Goal: Transaction & Acquisition: Purchase product/service

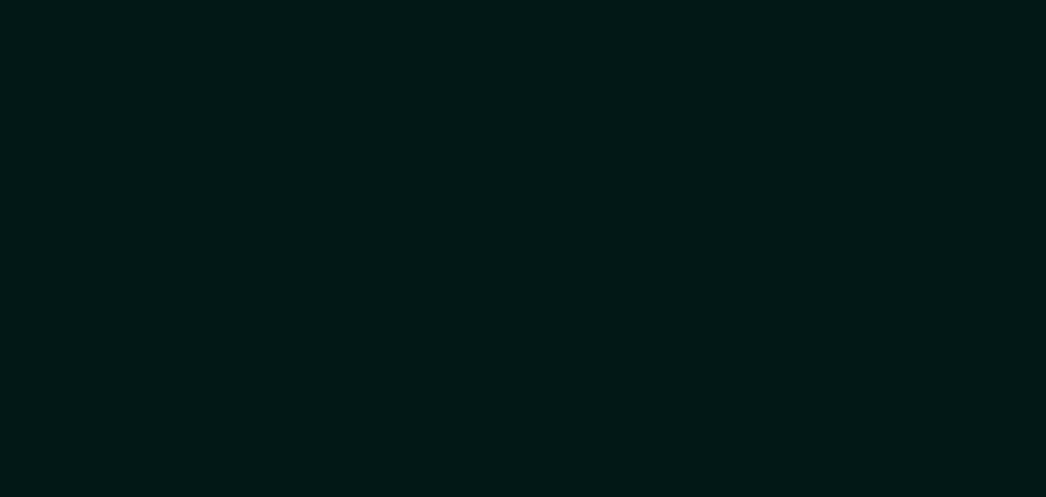
click at [744, 143] on div at bounding box center [523, 248] width 1046 height 497
click at [303, 1] on div at bounding box center [523, 248] width 1046 height 497
click at [300, 81] on div at bounding box center [523, 248] width 1046 height 497
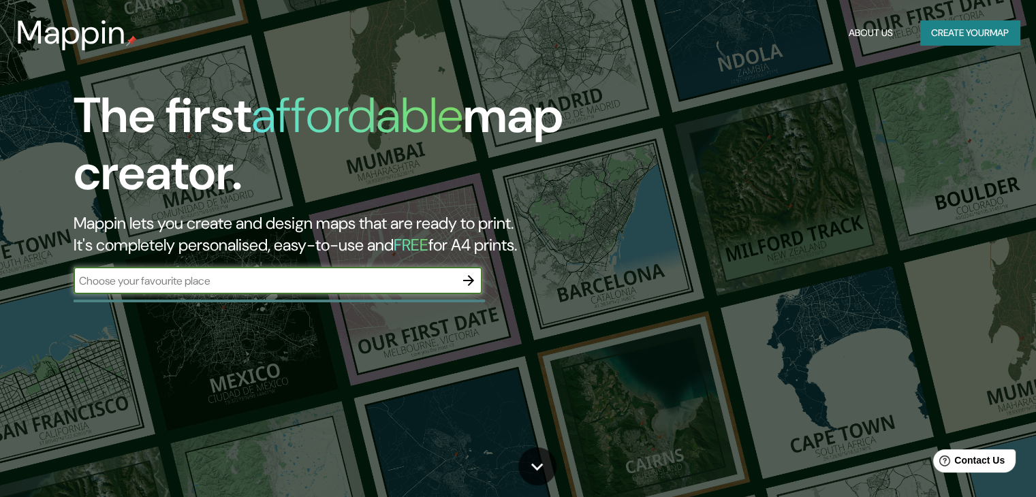
click at [285, 290] on div "​" at bounding box center [278, 280] width 409 height 27
type input "juigalpa"
click at [946, 42] on button "Create your map" at bounding box center [969, 32] width 99 height 25
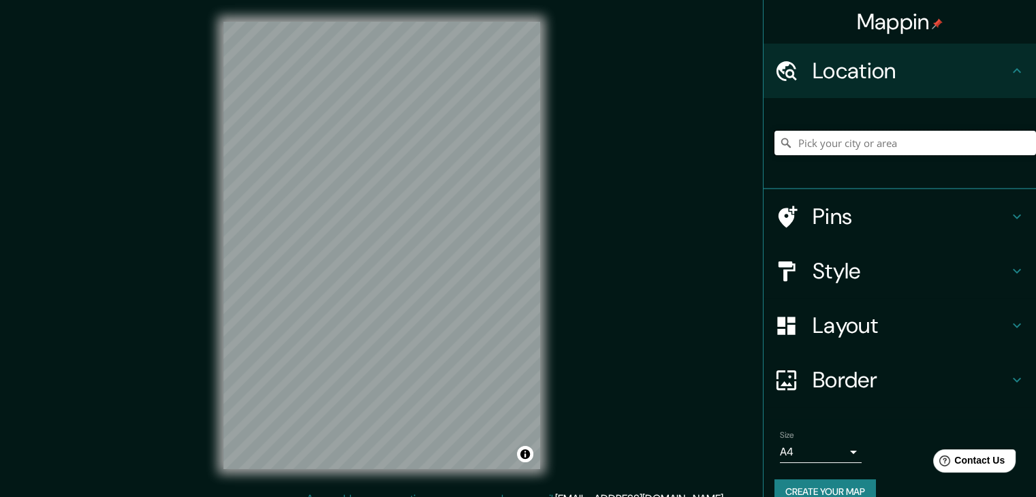
click at [874, 151] on input "Pick your city or area" at bounding box center [906, 143] width 262 height 25
click at [879, 137] on input "Pick your city or area" at bounding box center [906, 143] width 262 height 25
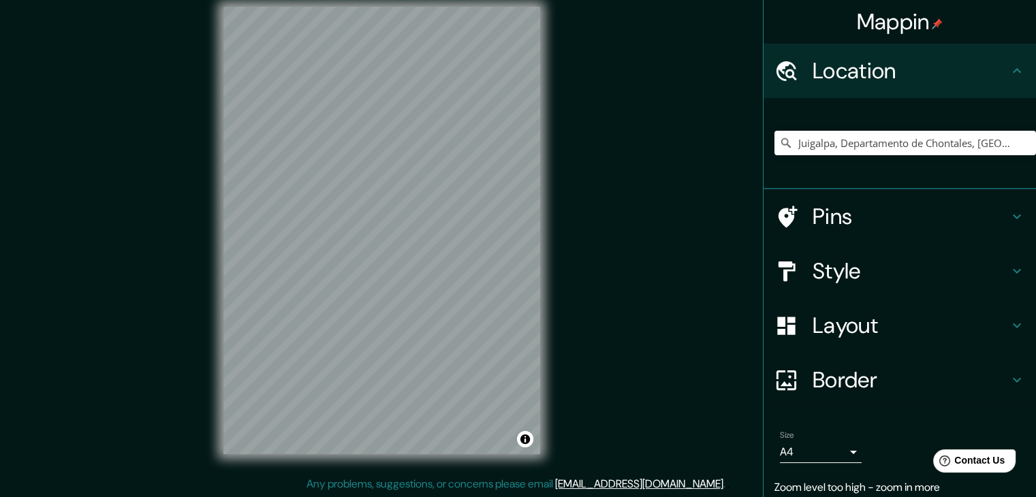
scroll to position [16, 0]
click at [879, 203] on h4 "Pins" at bounding box center [911, 216] width 196 height 27
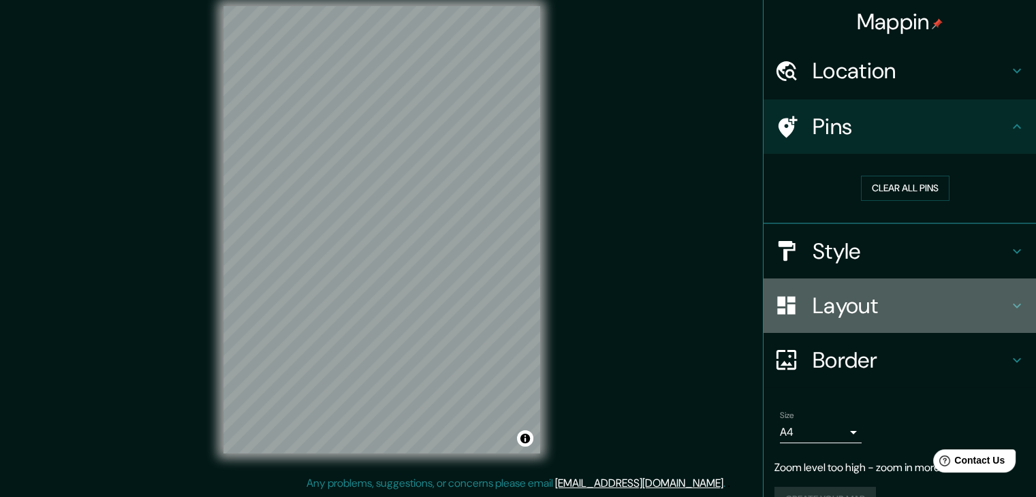
click at [908, 307] on h4 "Layout" at bounding box center [911, 305] width 196 height 27
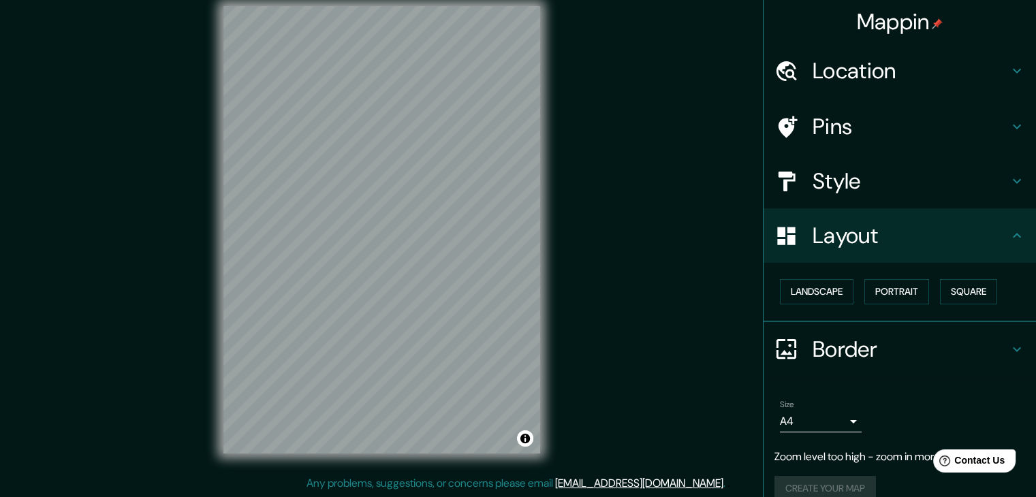
click at [883, 234] on h4 "Layout" at bounding box center [911, 235] width 196 height 27
click at [993, 238] on h4 "Layout" at bounding box center [911, 235] width 196 height 27
click at [1009, 241] on icon at bounding box center [1017, 236] width 16 height 16
click at [1009, 343] on icon at bounding box center [1017, 349] width 16 height 16
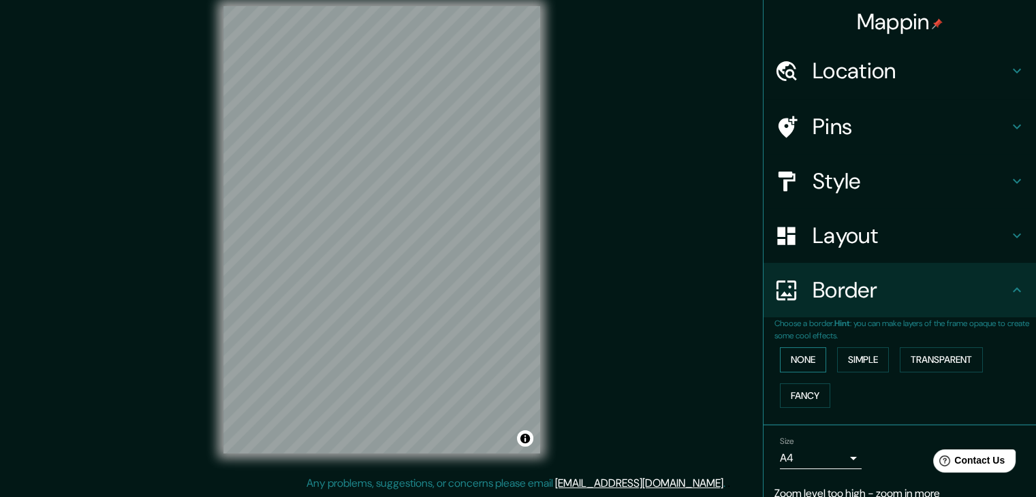
click at [798, 353] on button "None" at bounding box center [803, 359] width 46 height 25
click at [841, 356] on button "Simple" at bounding box center [863, 359] width 52 height 25
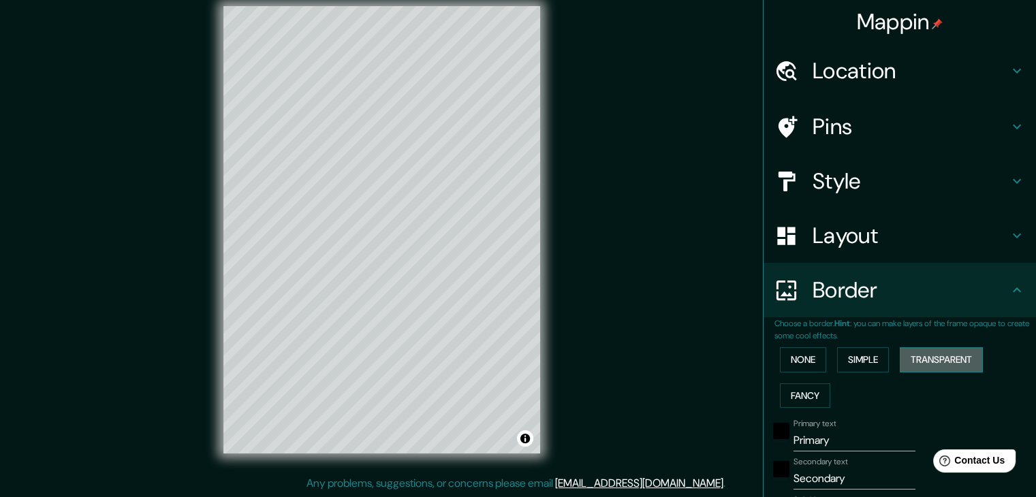
click at [900, 358] on button "Transparent" at bounding box center [941, 359] width 83 height 25
click at [800, 393] on button "Fancy" at bounding box center [805, 396] width 50 height 25
click at [797, 358] on button "None" at bounding box center [803, 359] width 46 height 25
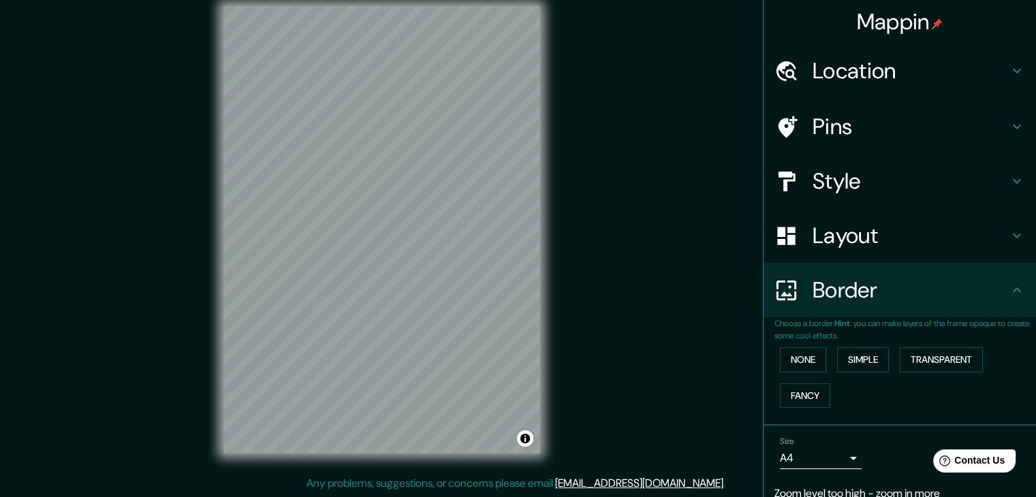
scroll to position [56, 0]
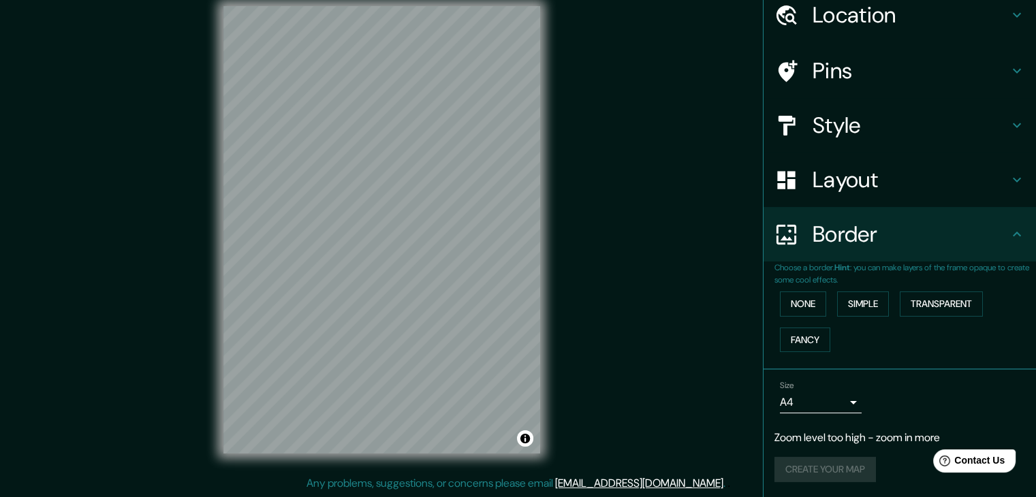
click at [1009, 234] on icon at bounding box center [1017, 234] width 16 height 16
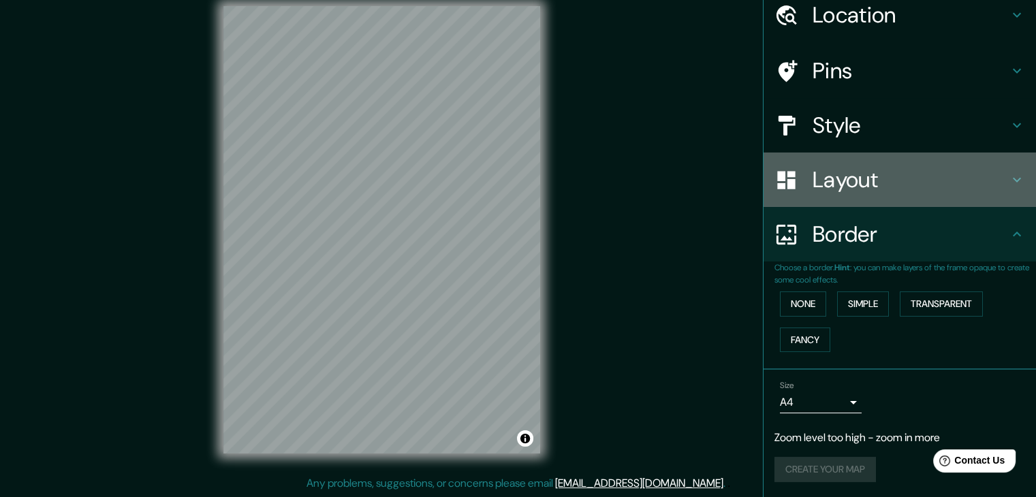
click at [1009, 180] on icon at bounding box center [1017, 180] width 16 height 16
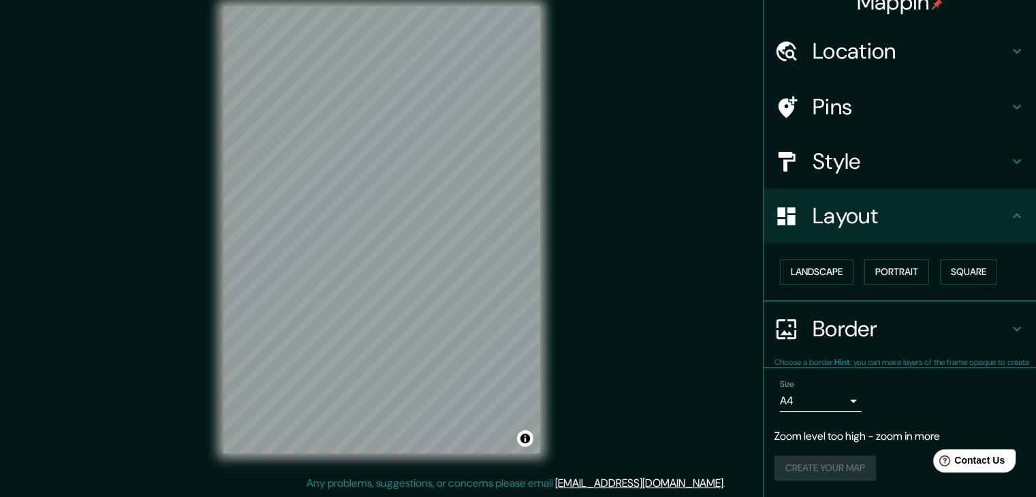
scroll to position [19, 0]
click at [789, 276] on button "Landscape" at bounding box center [817, 272] width 74 height 25
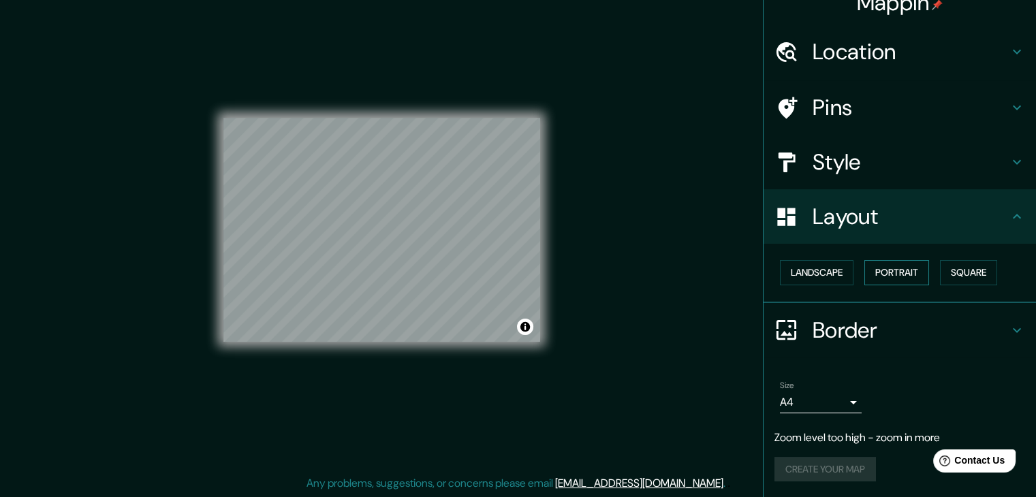
click at [884, 280] on button "Portrait" at bounding box center [896, 272] width 65 height 25
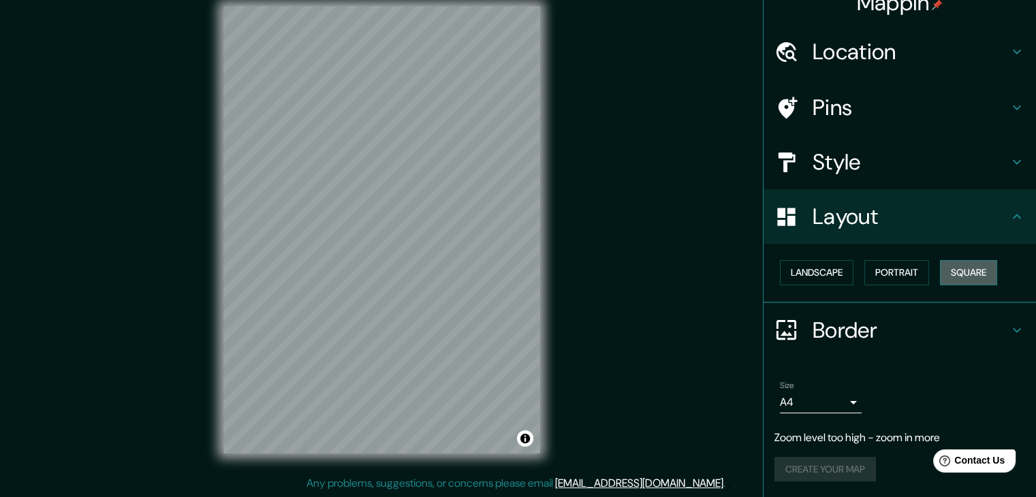
click at [956, 268] on button "Square" at bounding box center [968, 272] width 57 height 25
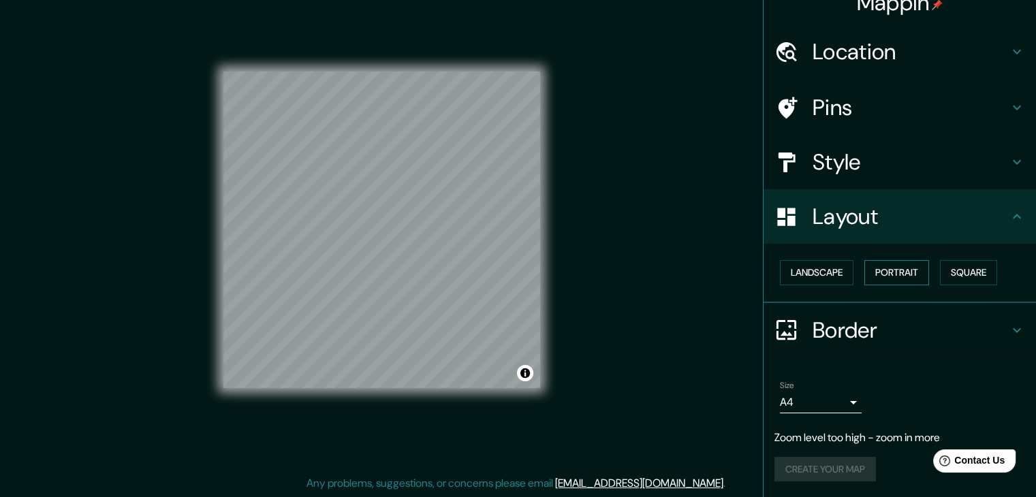
click at [877, 277] on button "Portrait" at bounding box center [896, 272] width 65 height 25
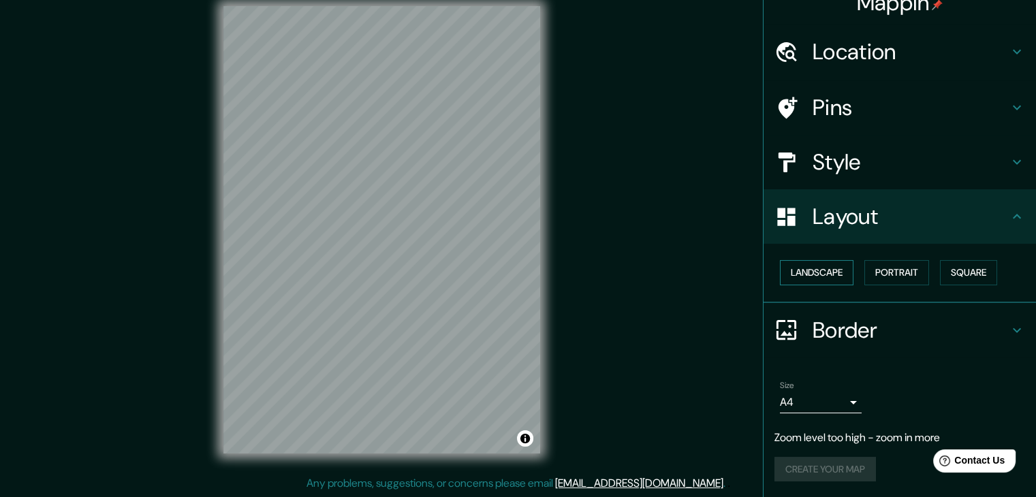
click at [811, 276] on button "Landscape" at bounding box center [817, 272] width 74 height 25
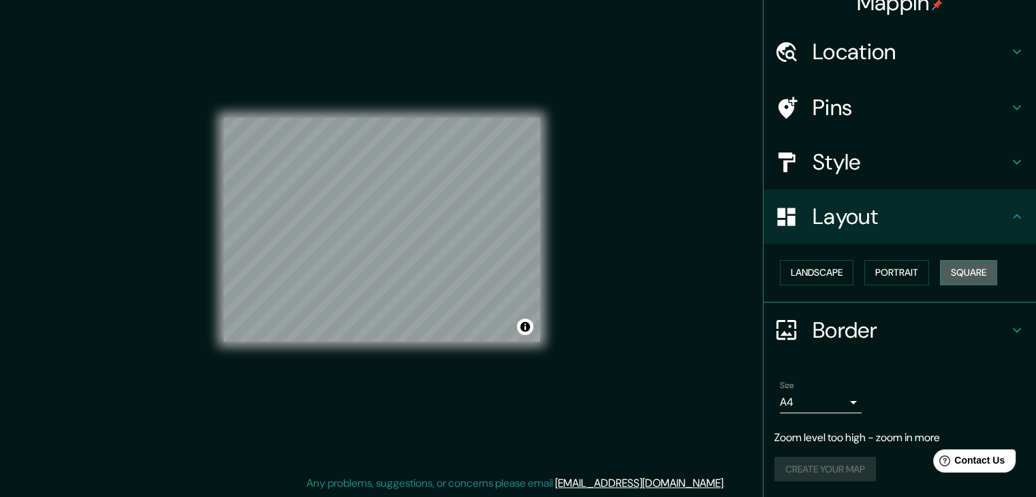
click at [951, 274] on button "Square" at bounding box center [968, 272] width 57 height 25
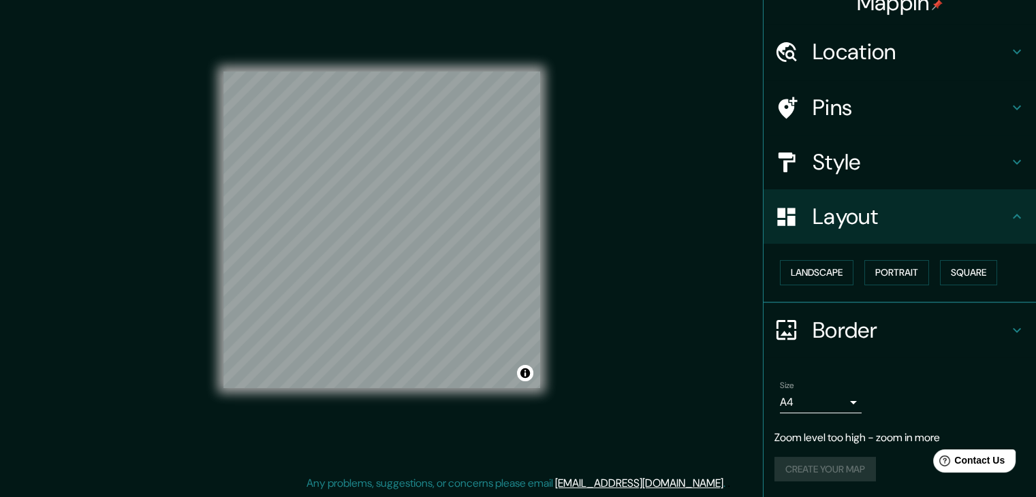
click at [1009, 213] on icon at bounding box center [1017, 216] width 16 height 16
click at [1009, 214] on icon at bounding box center [1017, 216] width 16 height 16
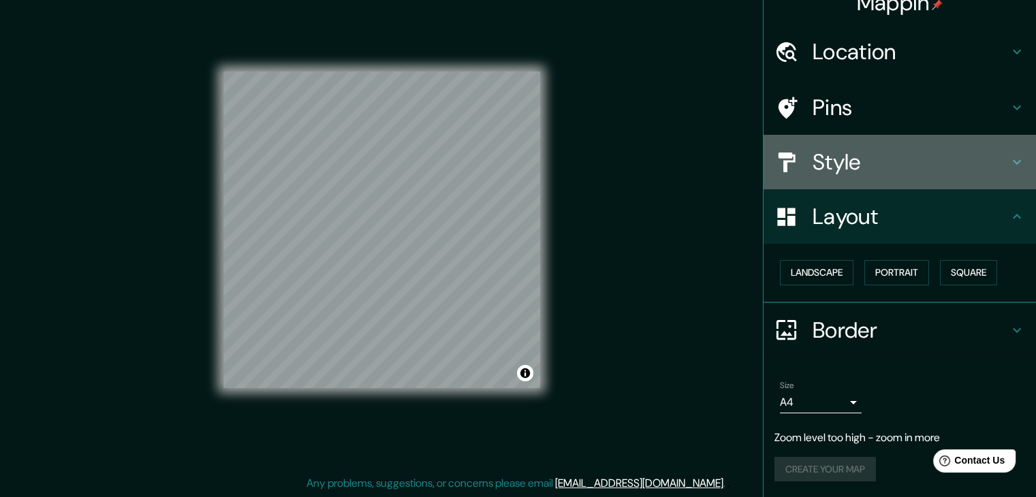
click at [1009, 167] on icon at bounding box center [1017, 162] width 16 height 16
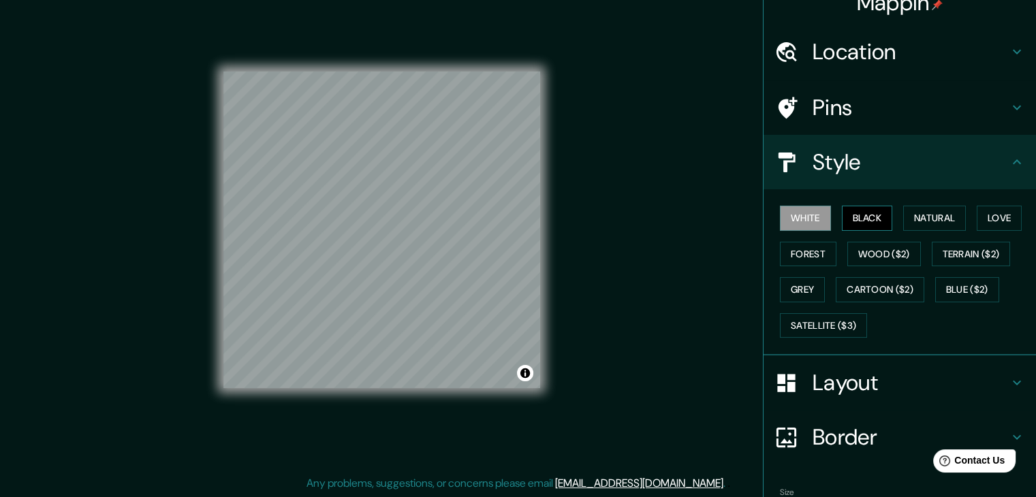
click at [845, 216] on button "Black" at bounding box center [867, 218] width 51 height 25
click at [780, 217] on button "White" at bounding box center [805, 218] width 51 height 25
click at [1009, 168] on icon at bounding box center [1017, 162] width 16 height 16
click at [992, 387] on h4 "Layout" at bounding box center [911, 382] width 196 height 27
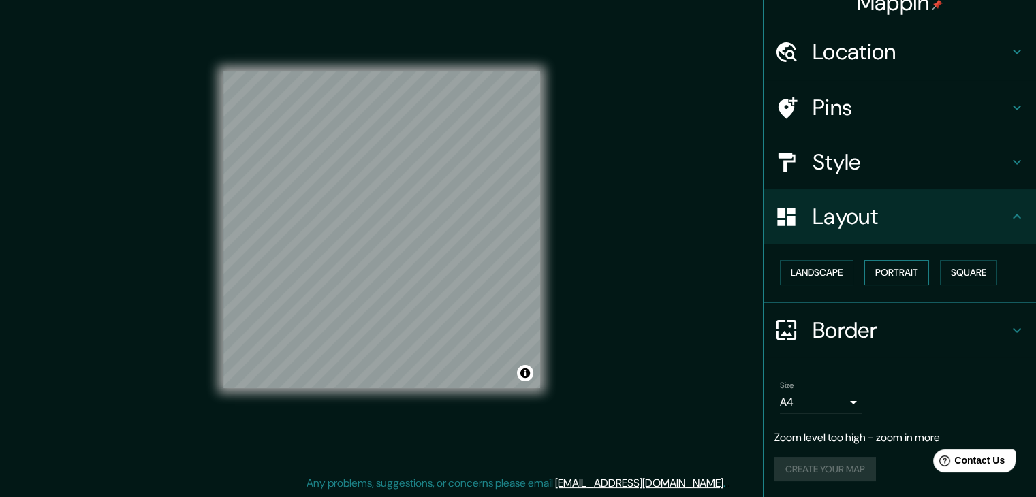
click at [899, 277] on button "Portrait" at bounding box center [896, 272] width 65 height 25
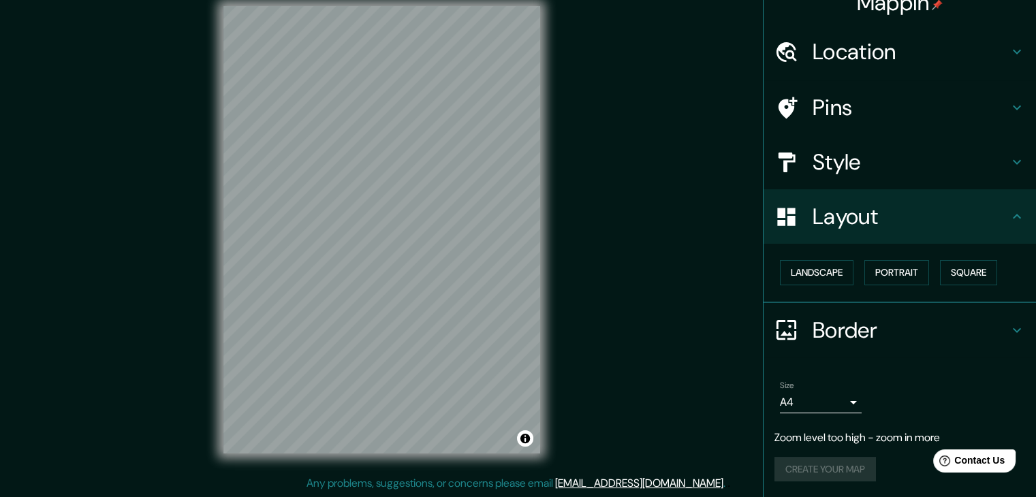
click at [1010, 169] on icon at bounding box center [1017, 162] width 16 height 16
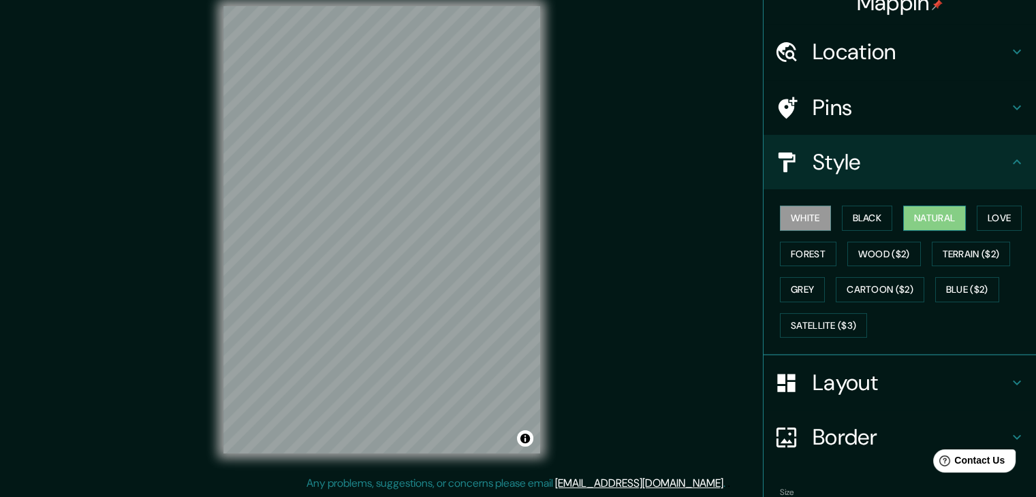
click at [903, 217] on button "Natural" at bounding box center [934, 218] width 63 height 25
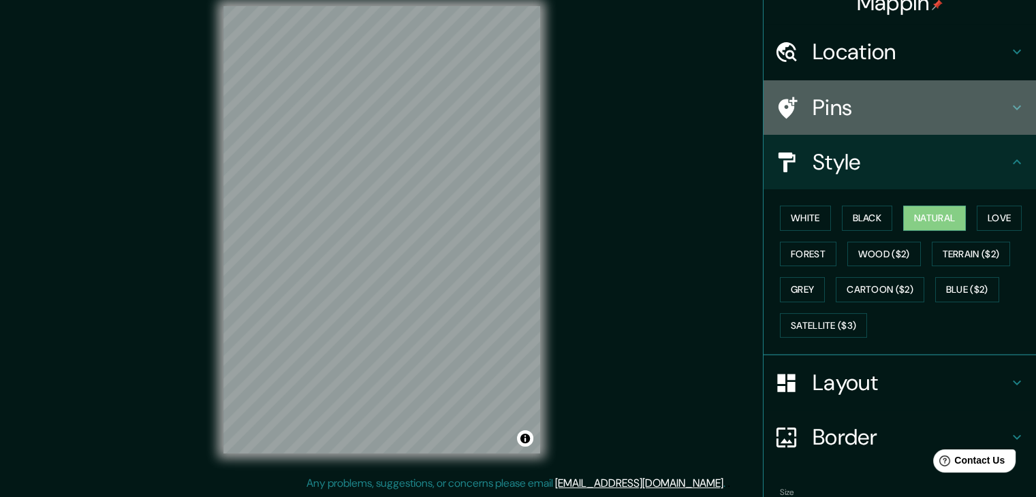
click at [888, 104] on h4 "Pins" at bounding box center [911, 107] width 196 height 27
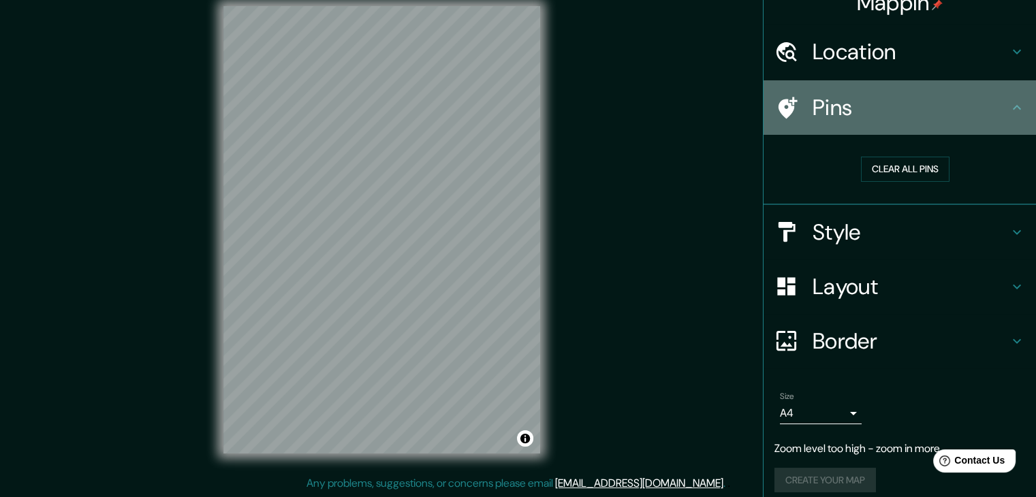
click at [979, 93] on div "Pins" at bounding box center [900, 107] width 272 height 54
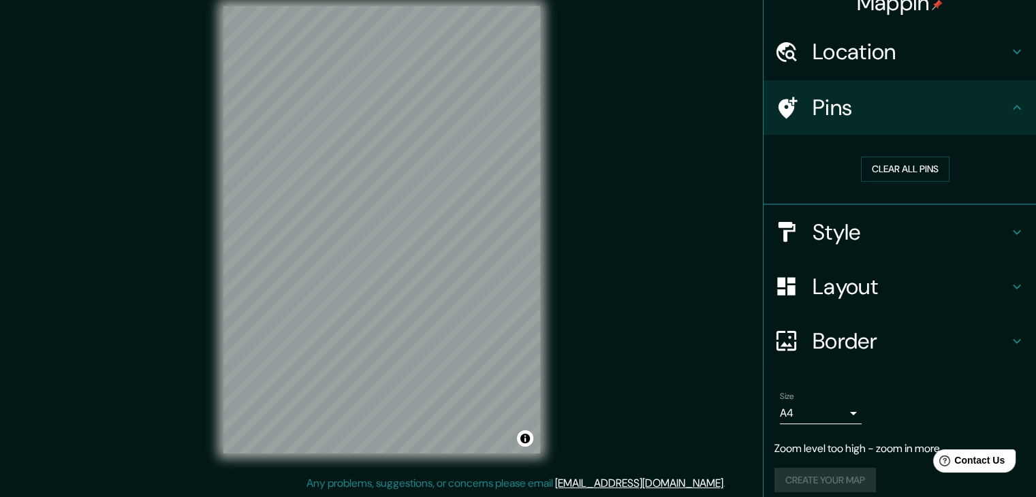
click at [984, 116] on h4 "Pins" at bounding box center [911, 107] width 196 height 27
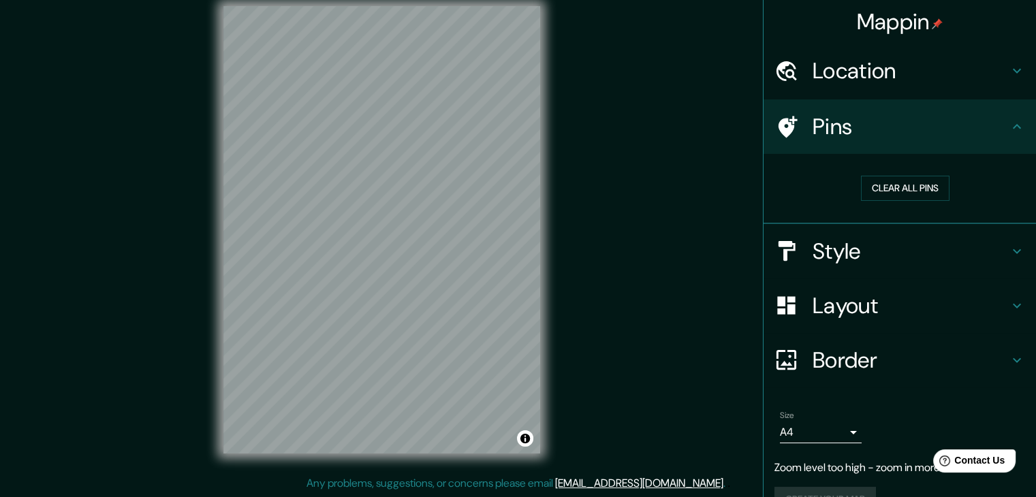
scroll to position [0, 0]
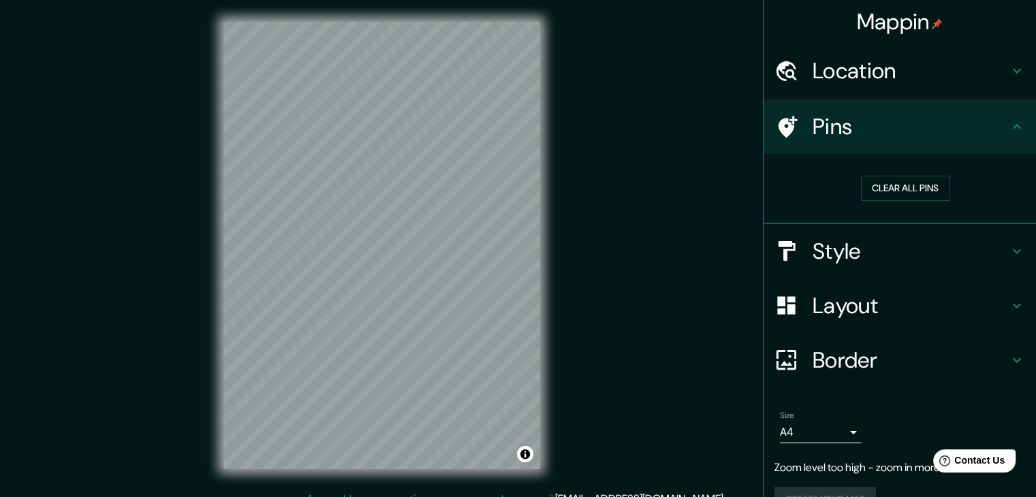
click at [970, 257] on h4 "Style" at bounding box center [911, 251] width 196 height 27
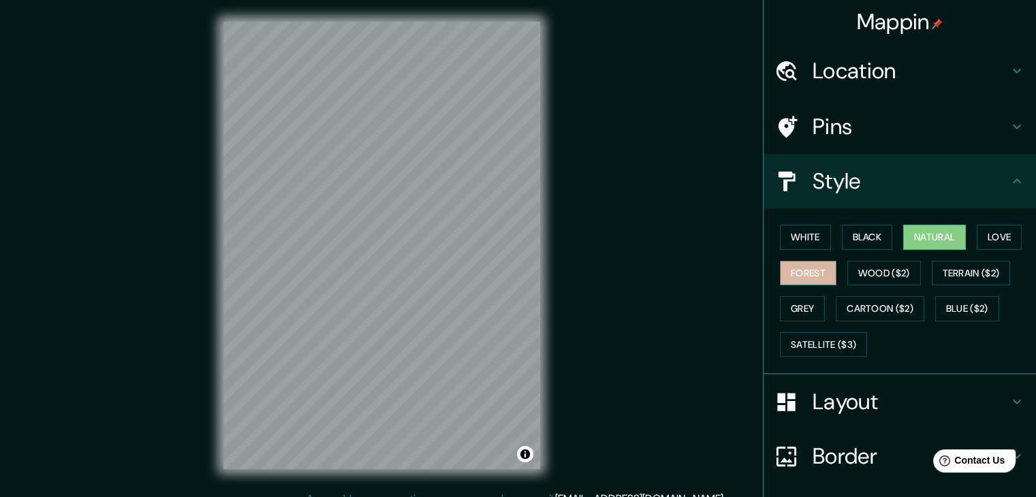
click at [815, 273] on button "Forest" at bounding box center [808, 273] width 57 height 25
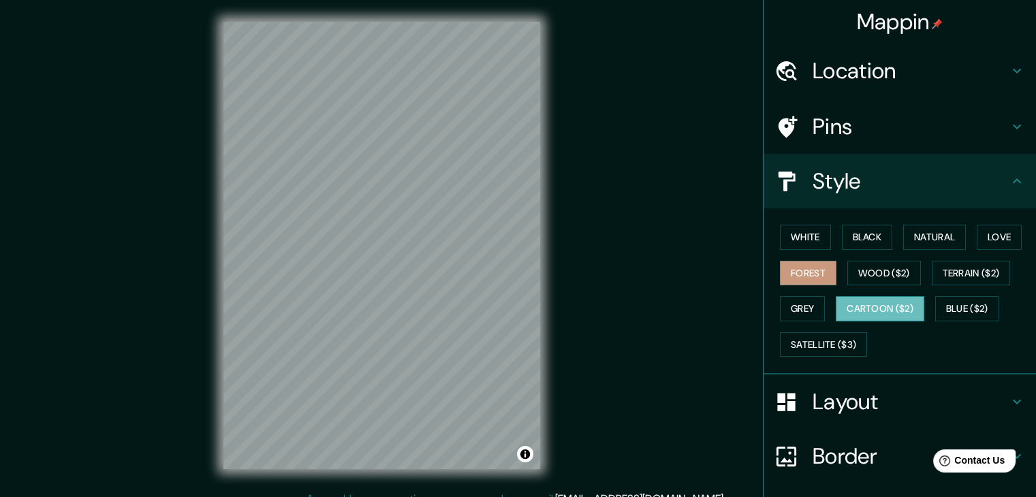
click at [865, 309] on button "Cartoon ($2)" at bounding box center [880, 308] width 89 height 25
click at [641, 202] on div "Mappin Location Juigalpa, Departamento de Chontales, Nicaragua Pins Style White…" at bounding box center [518, 256] width 1036 height 513
drag, startPoint x: 939, startPoint y: 296, endPoint x: 1010, endPoint y: 240, distance: 90.3
click at [954, 293] on div "White Black Natural Love Forest Wood ($2) Terrain ($2) Grey Cartoon ($2) Blue (…" at bounding box center [906, 290] width 262 height 143
click at [1005, 235] on button "Love" at bounding box center [999, 237] width 45 height 25
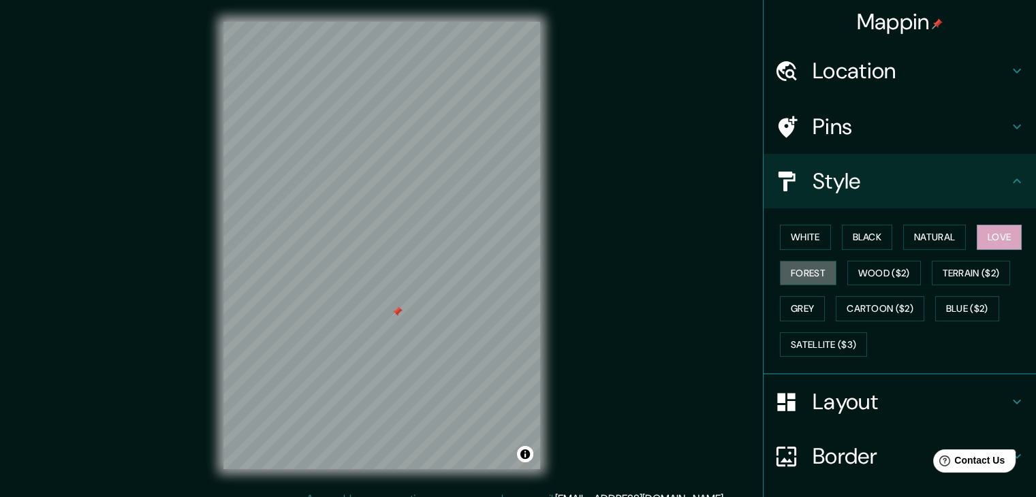
drag, startPoint x: 798, startPoint y: 261, endPoint x: 684, endPoint y: 463, distance: 231.5
click at [743, 279] on div "Mappin Location Juigalpa, Departamento de Chontales, Nicaragua Pins Style White…" at bounding box center [518, 256] width 1036 height 513
click at [445, 497] on html "Mappin Location Juigalpa, Departamento de Chontales, Nicaragua Pins Style White…" at bounding box center [518, 248] width 1036 height 497
click at [811, 272] on button "Forest" at bounding box center [808, 273] width 57 height 25
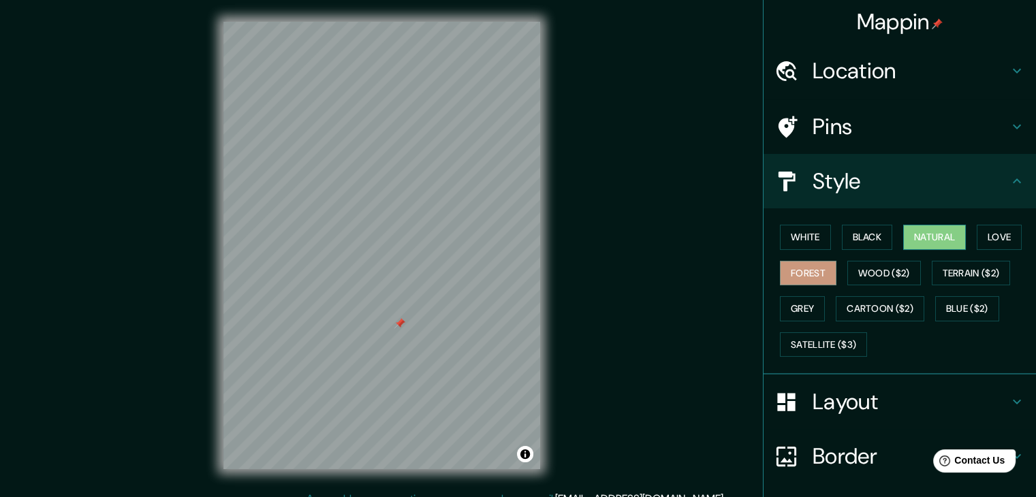
click at [920, 240] on button "Natural" at bounding box center [934, 237] width 63 height 25
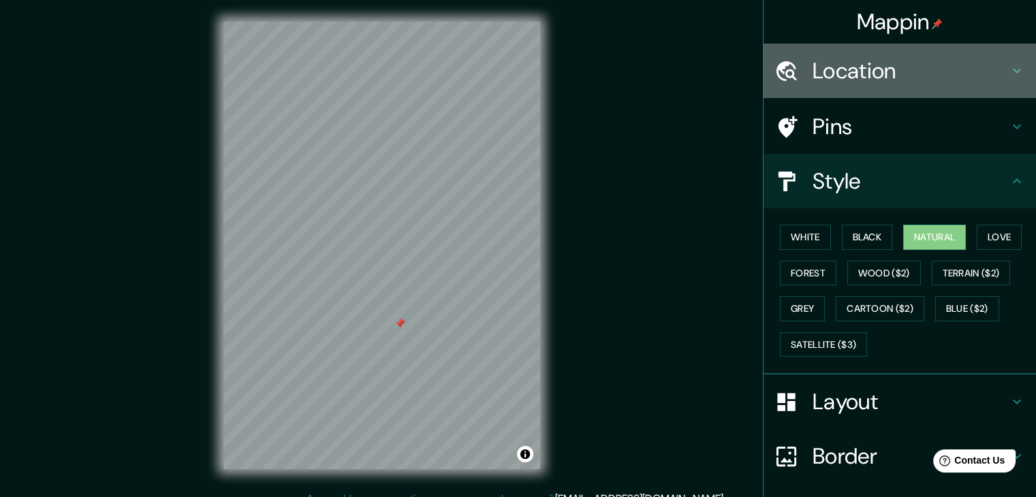
click at [997, 69] on h4 "Location" at bounding box center [911, 70] width 196 height 27
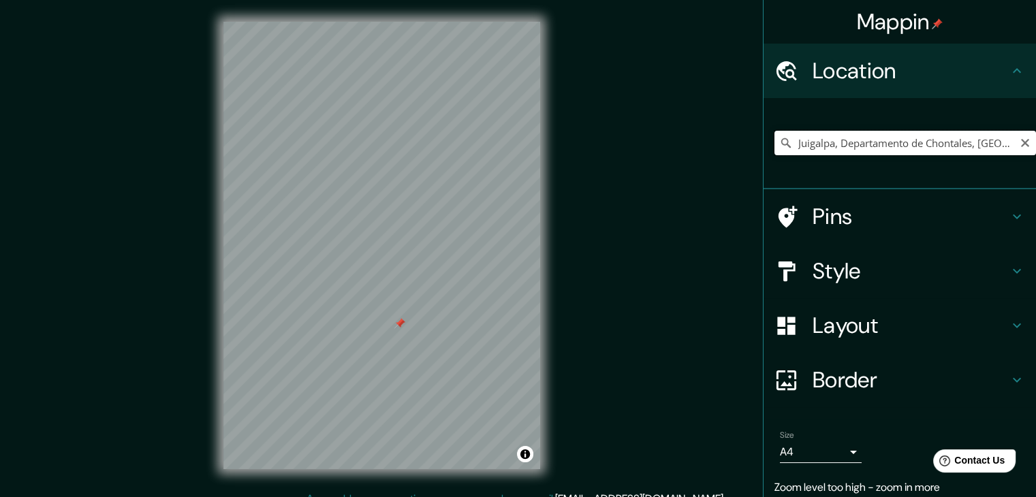
click at [1003, 148] on input "Juigalpa, Departamento de Chontales, Nicaragua" at bounding box center [906, 143] width 262 height 25
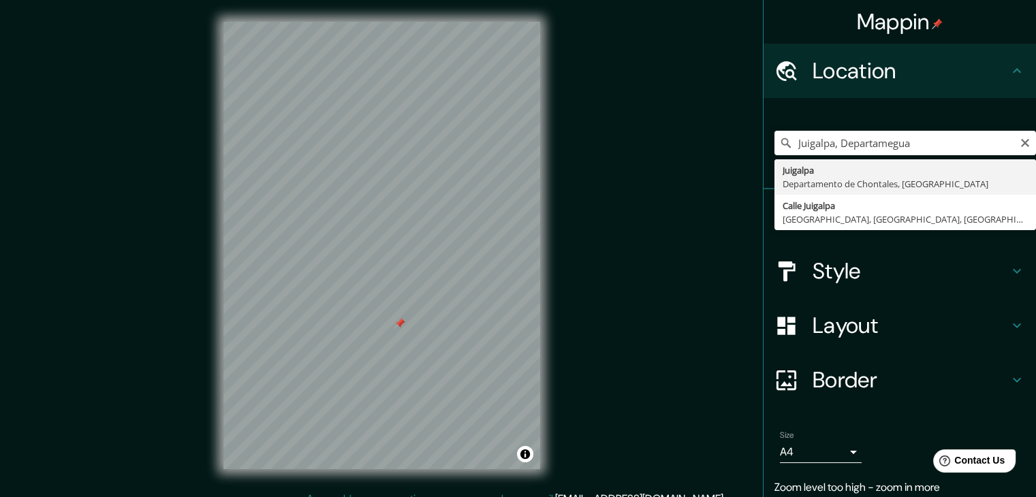
type input "Juigalpa, Departamento de Chontales, Nicaragua"
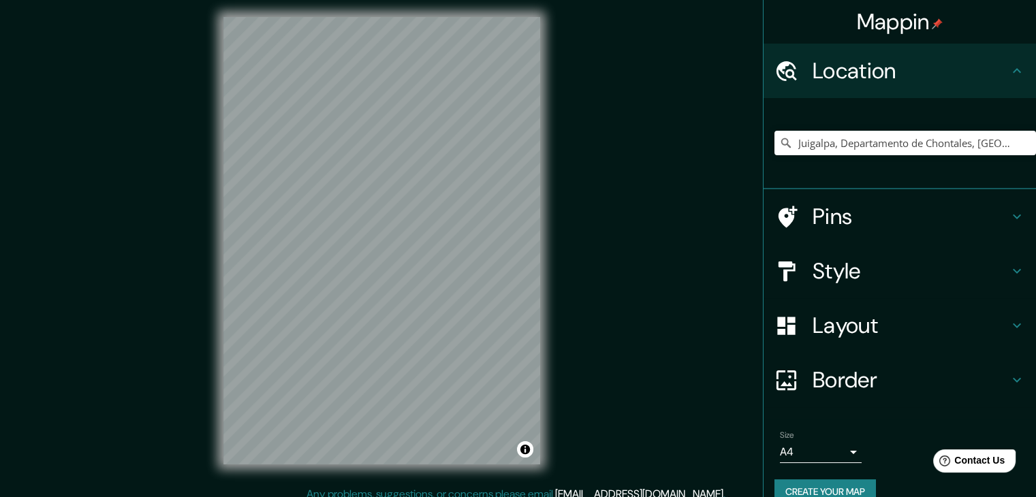
scroll to position [16, 0]
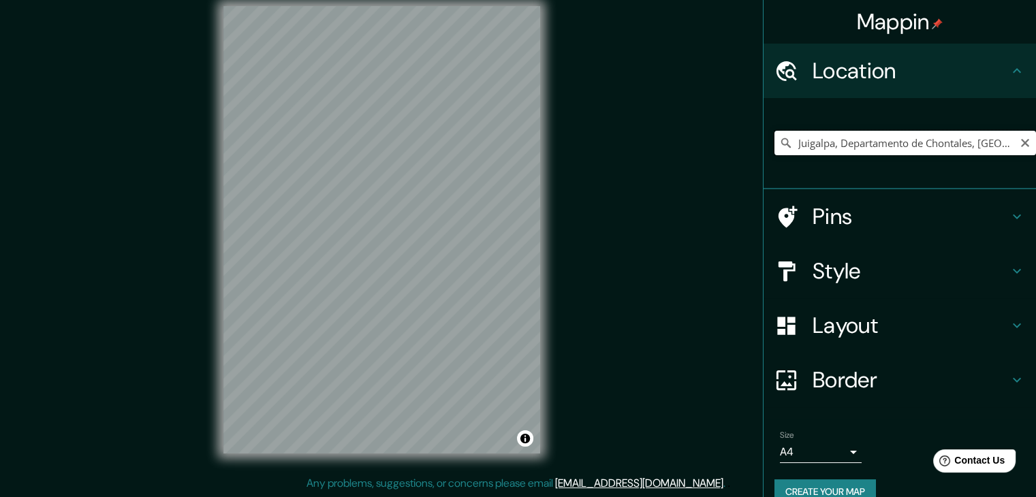
click at [1001, 145] on input "Juigalpa, Departamento de Chontales, Nicaragua" at bounding box center [906, 143] width 262 height 25
click at [1007, 140] on input "Juigalpa, Departamento de Chontales, Nicaragua" at bounding box center [906, 143] width 262 height 25
click at [1021, 144] on icon "Clear" at bounding box center [1025, 143] width 8 height 8
click at [951, 146] on input "Pick your city or area" at bounding box center [906, 143] width 262 height 25
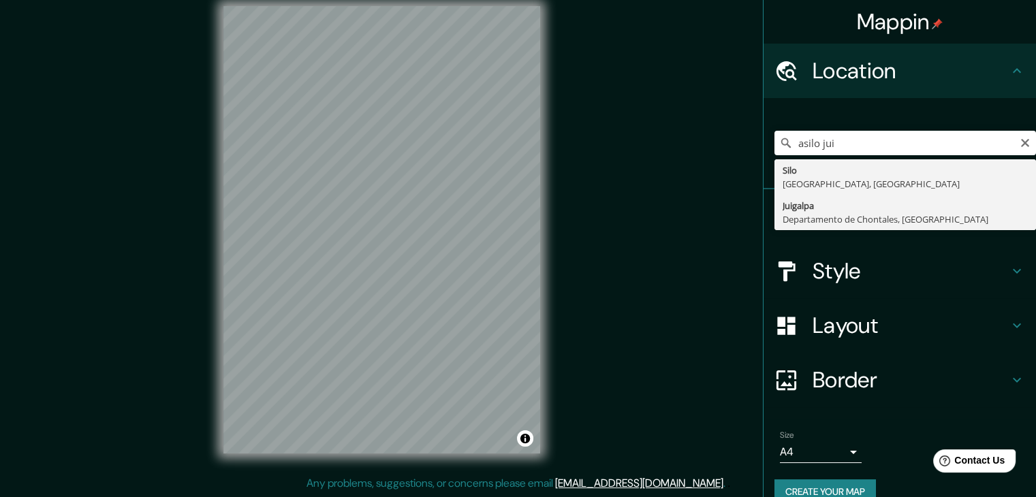
type input "Juigalpa, Departamento de Chontales, Nicaragua"
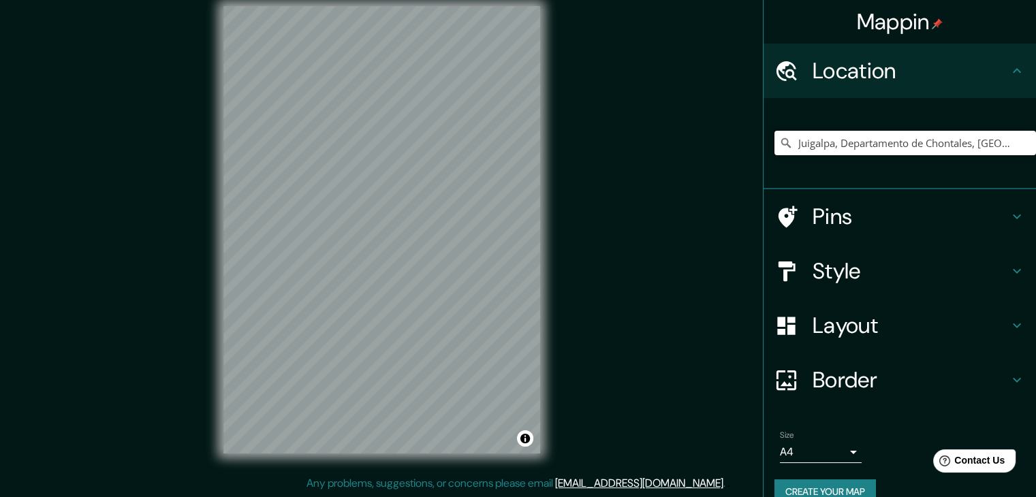
scroll to position [0, 0]
